Goal: Find specific page/section: Find specific page/section

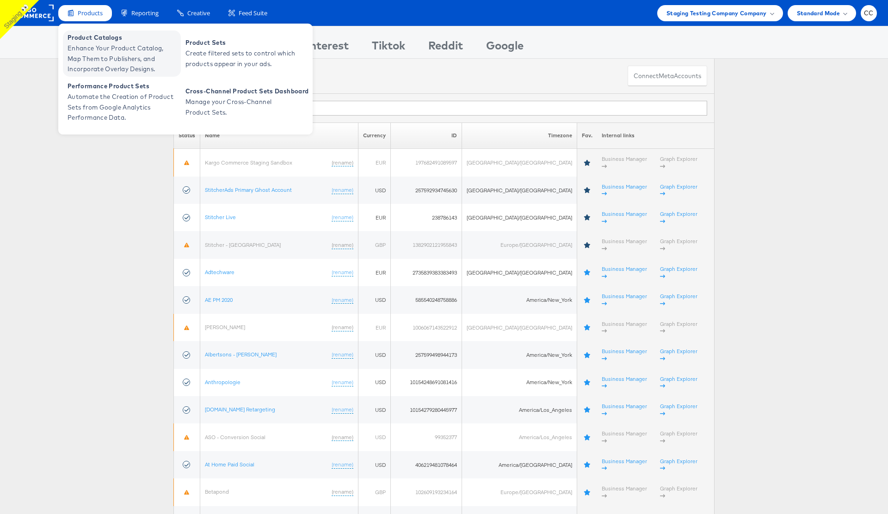
click at [116, 54] on span "Enhance Your Product Catalog, Map Them to Publishers, and Incorporate Overlay D…" at bounding box center [123, 58] width 111 height 31
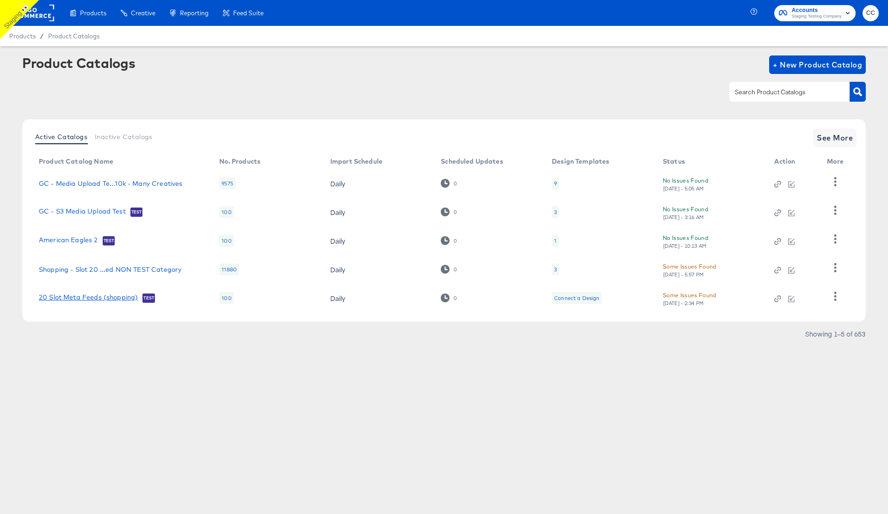
click at [103, 298] on link "20 Slot Meta Feeds (shopping)" at bounding box center [88, 298] width 99 height 9
click at [768, 91] on input "text" at bounding box center [782, 92] width 99 height 11
type input "cc"
click at [857, 91] on icon "button" at bounding box center [858, 91] width 9 height 9
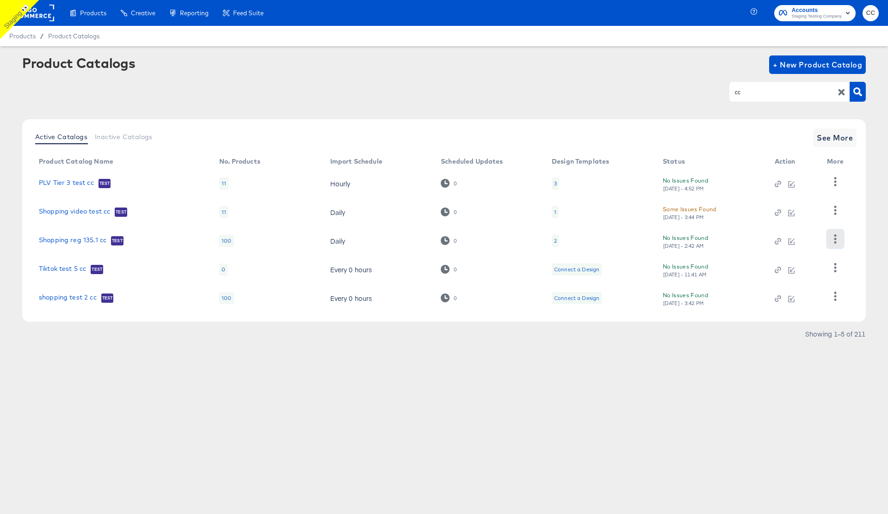
click at [837, 241] on icon "button" at bounding box center [835, 239] width 9 height 9
click at [793, 273] on div "HUD Checks (Internal)" at bounding box center [797, 273] width 93 height 15
